Goal: Use online tool/utility

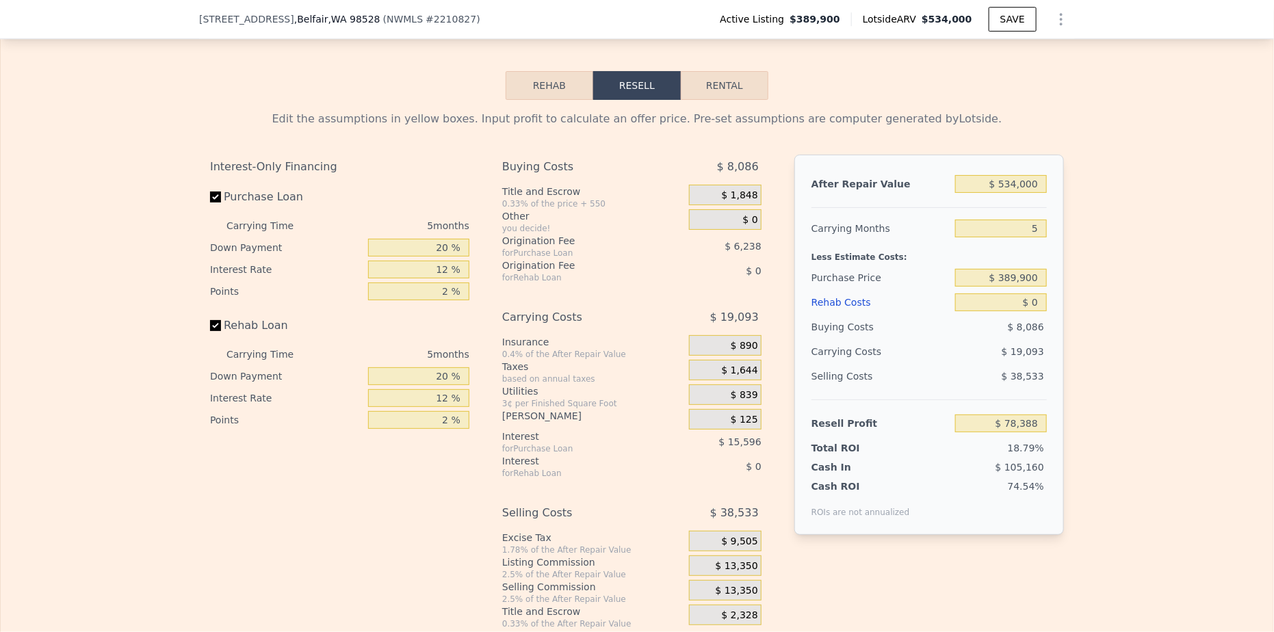
scroll to position [2099, 0]
click at [1018, 175] on input "$ 534,000" at bounding box center [1001, 184] width 92 height 18
type input "$ 53,000"
type input "-$ 367,596"
type input "$ 5,000"
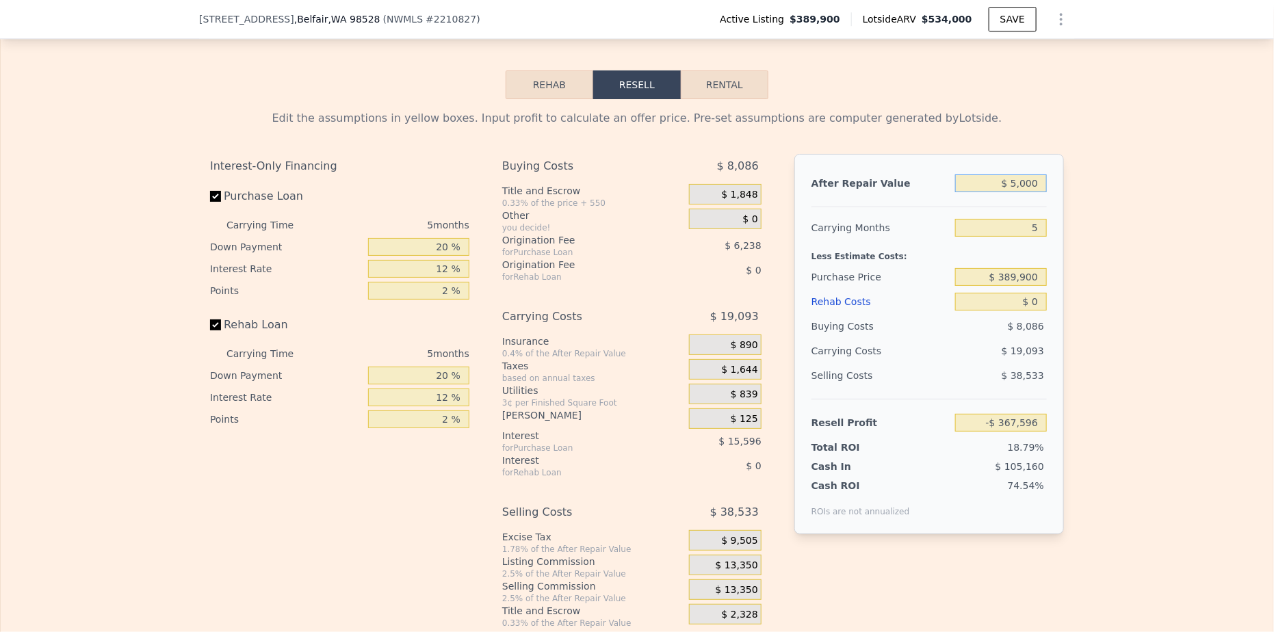
type input "-$ 412,103"
type input "$ 50,000"
type input "-$ 370,379"
type input "$ 500,000"
type input "$ 46,863"
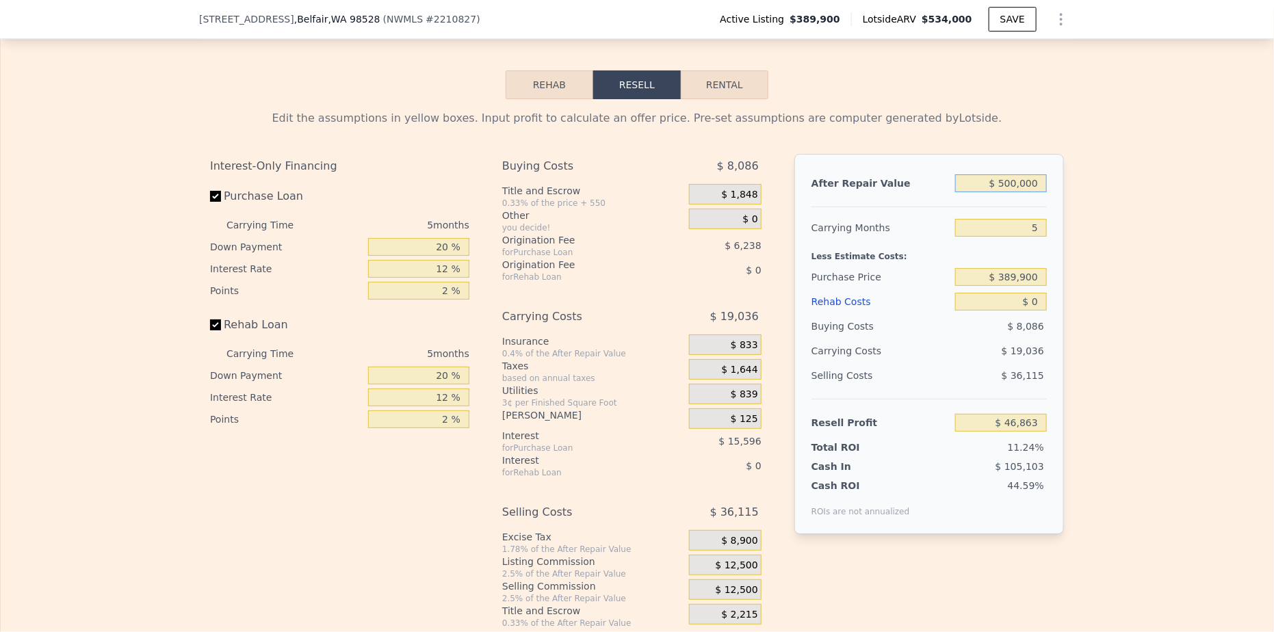
type input "$ 500,000"
click at [1105, 316] on div "Edit the assumptions in yellow boxes. Input profit to calculate an offer price.…" at bounding box center [637, 364] width 1273 height 530
click at [1018, 268] on input "$ 389,900" at bounding box center [1001, 277] width 92 height 18
type input "$ 350,900"
click at [1030, 293] on input "$ 0" at bounding box center [1001, 302] width 92 height 18
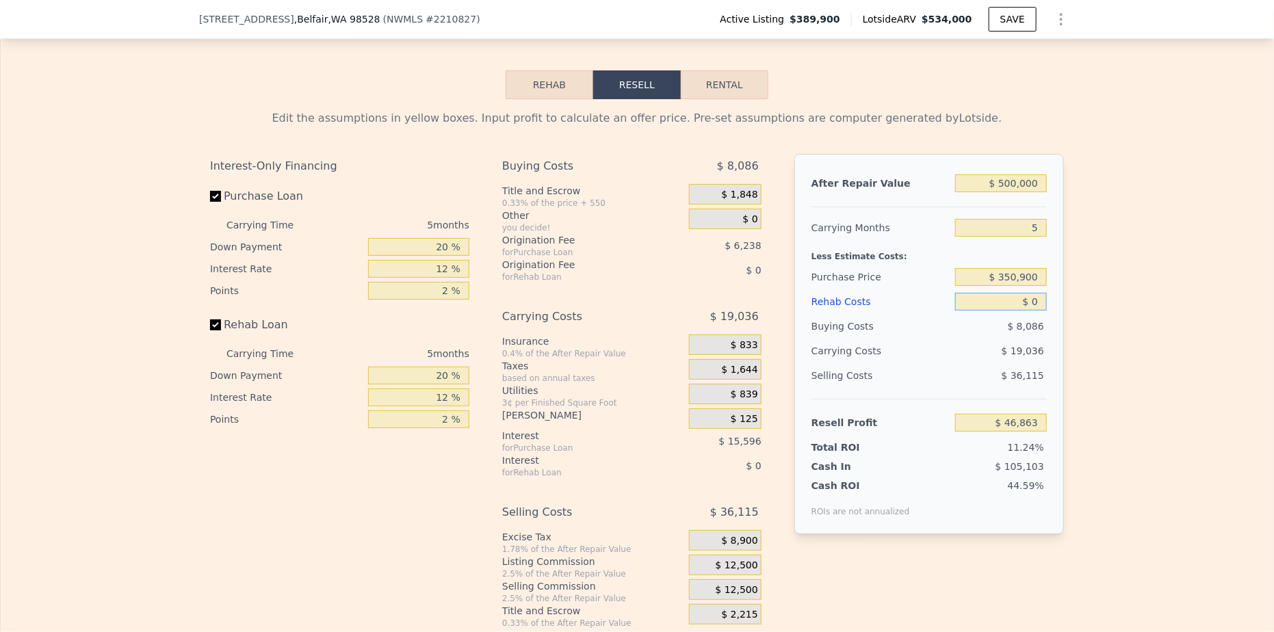
type input "$ 88,177"
type input "$ 10"
type input "$ 88,167"
type input "$ 150"
type input "$ 88,020"
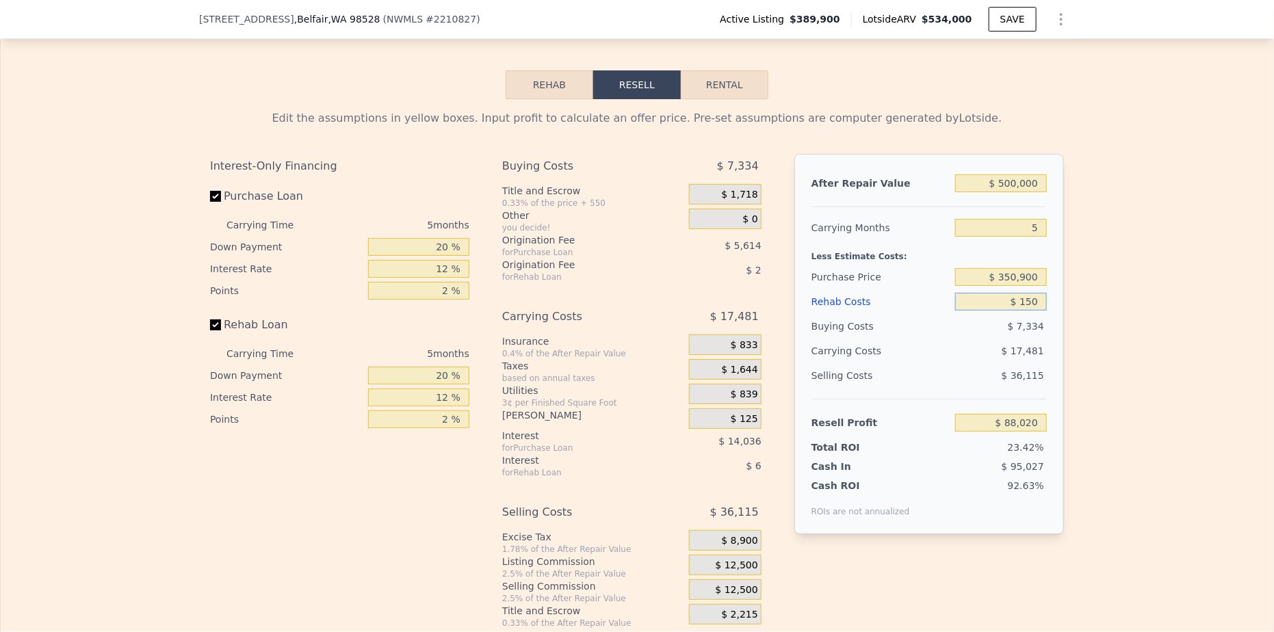
type input "$ 1,500"
type input "$ 86,593"
type input "$ 15,000"
type input "$ 72,337"
type input "$ 150,000"
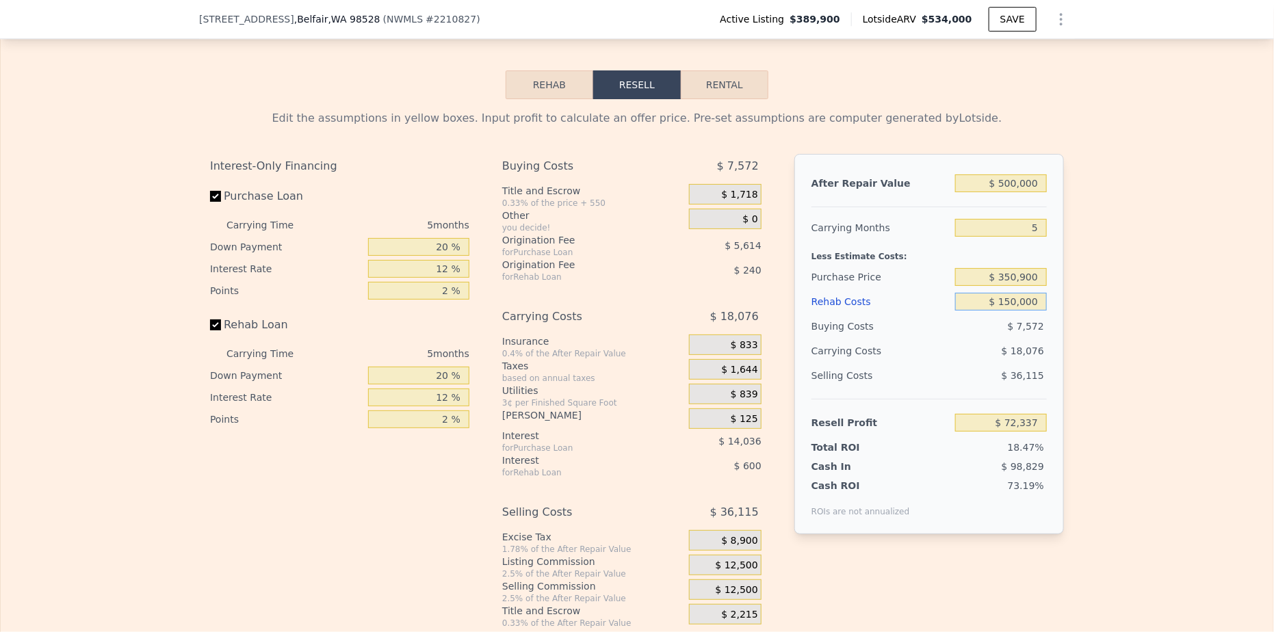
type input "-$ 70,223"
type input "$ 150,000"
click at [1093, 363] on div "Edit the assumptions in yellow boxes. Input profit to calculate an offer price.…" at bounding box center [637, 364] width 1273 height 530
click at [1011, 268] on input "$ 350,900" at bounding box center [1001, 277] width 92 height 18
type input "$ 299,900"
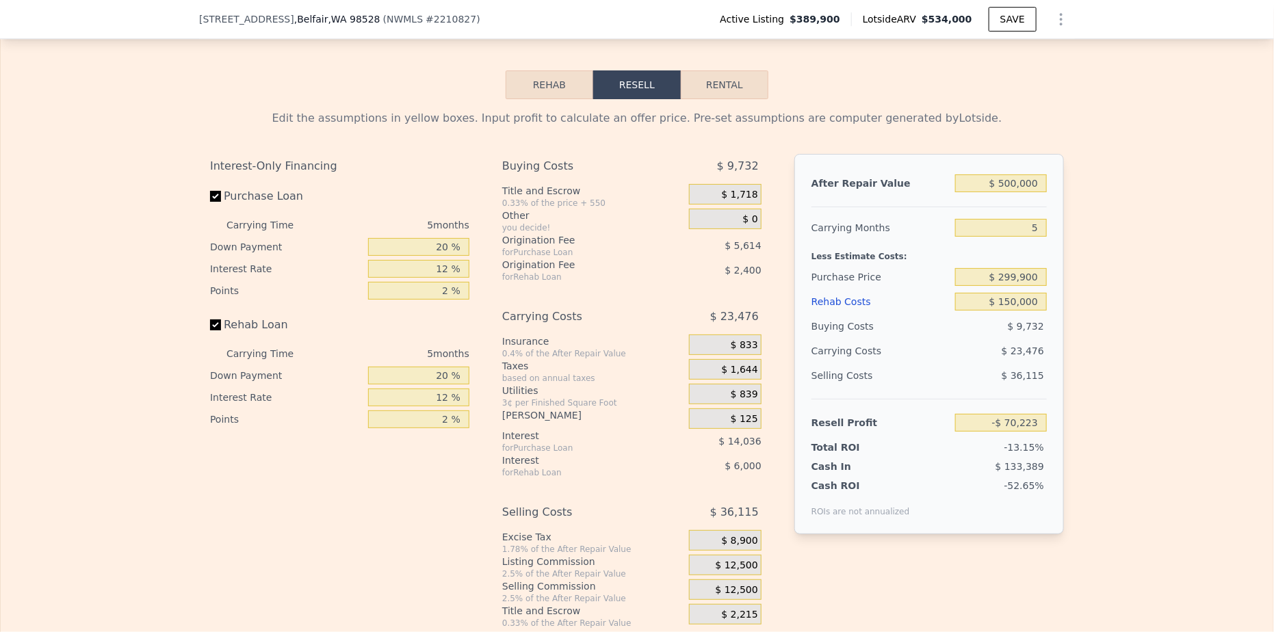
type input "-$ 16,198"
click at [1066, 298] on div "Edit the assumptions in yellow boxes. Input profit to calculate an offer price.…" at bounding box center [637, 364] width 876 height 530
click at [1025, 293] on input "$ 150,000" at bounding box center [1001, 302] width 92 height 18
click at [1017, 270] on input "$ 299,900" at bounding box center [1001, 277] width 92 height 18
type input "$ 225,900"
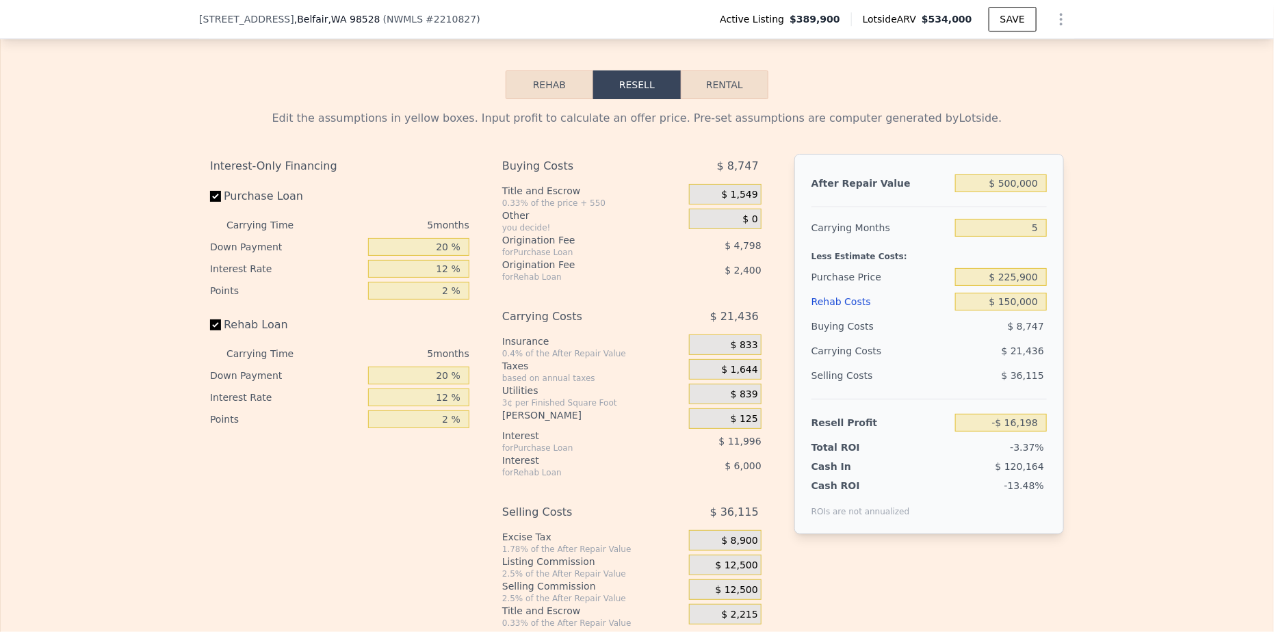
click at [1142, 294] on div "Edit the assumptions in yellow boxes. Input profit to calculate an offer price.…" at bounding box center [637, 364] width 1273 height 530
type input "$ 62,193"
